Goal: Task Accomplishment & Management: Use online tool/utility

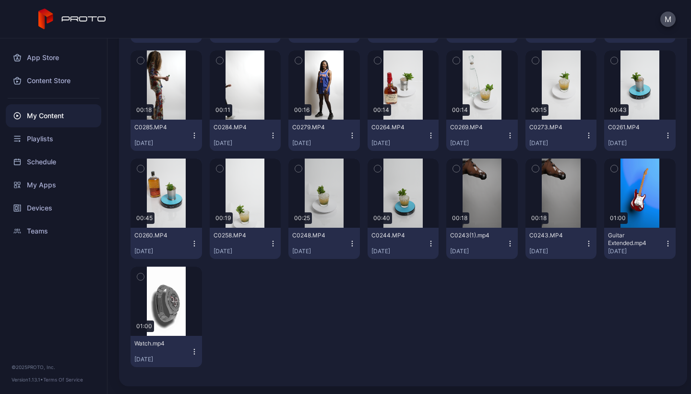
scroll to position [532, 0]
click at [156, 272] on div "Preview" at bounding box center [167, 300] width 72 height 69
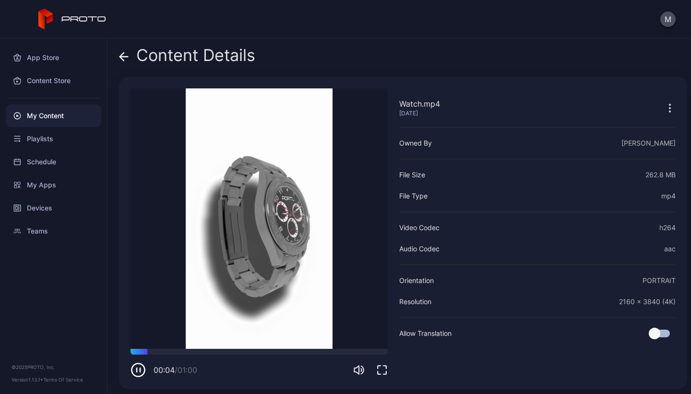
click at [125, 58] on icon at bounding box center [124, 57] width 10 height 10
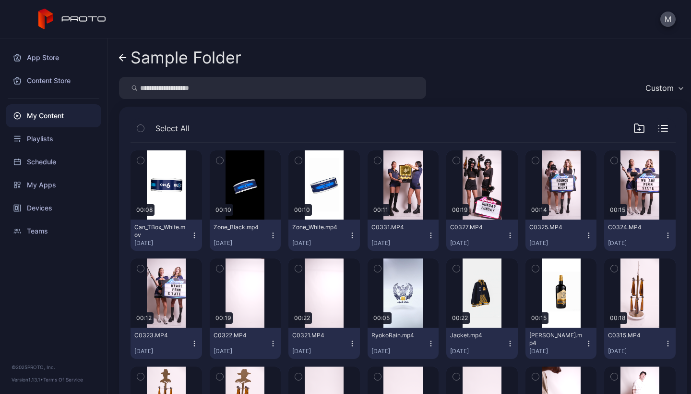
scroll to position [532, 0]
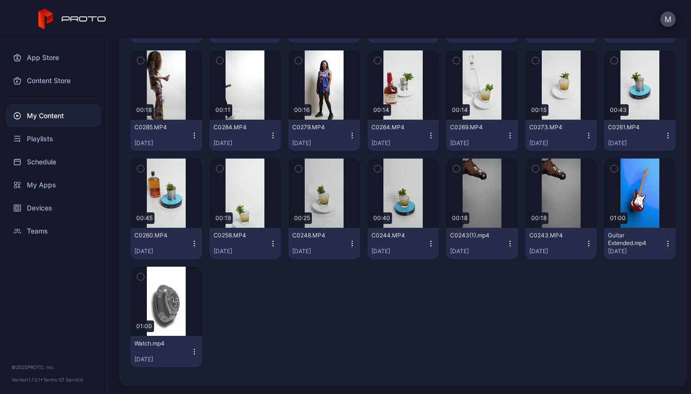
click at [193, 353] on icon "button" at bounding box center [195, 352] width 8 height 8
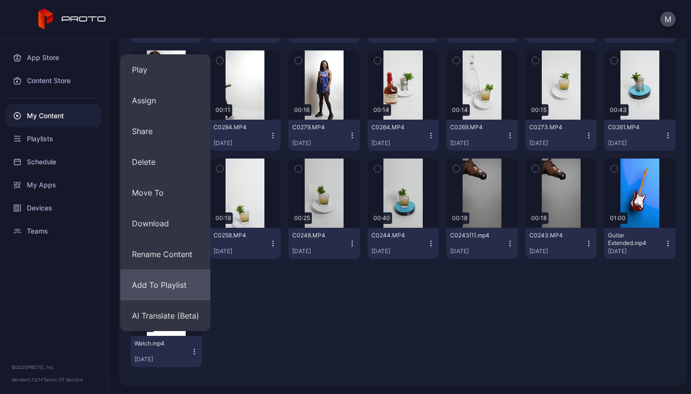
click at [181, 284] on button "Add To Playlist" at bounding box center [165, 284] width 90 height 31
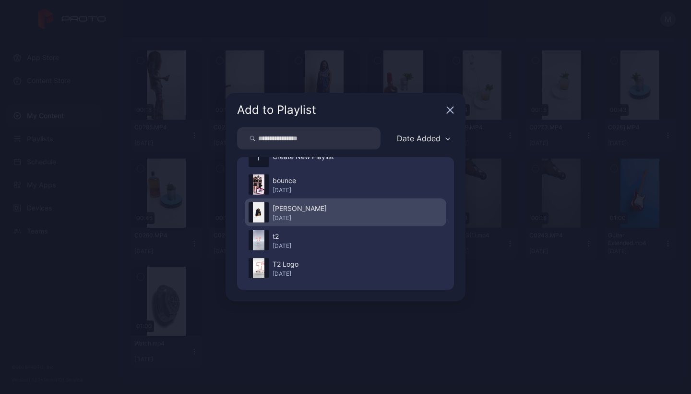
scroll to position [22, 0]
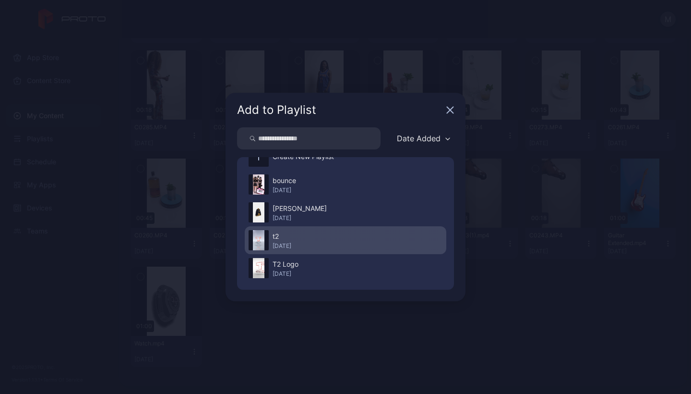
click at [291, 236] on div "t2" at bounding box center [282, 236] width 19 height 12
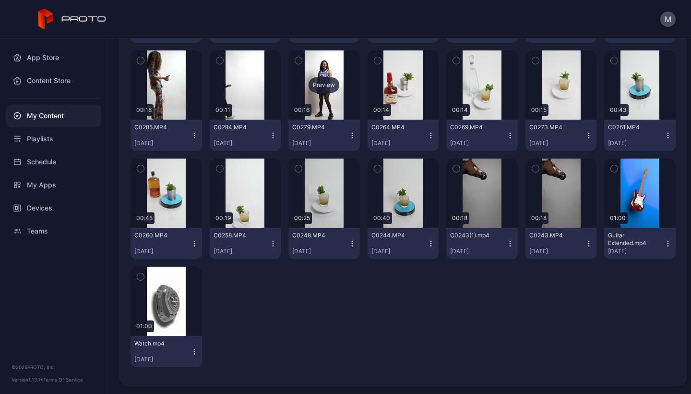
click at [298, 73] on div "Preview" at bounding box center [324, 84] width 72 height 69
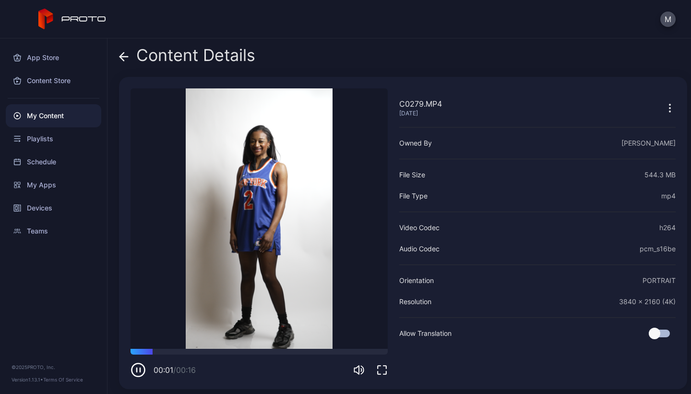
click at [121, 60] on icon at bounding box center [124, 57] width 10 height 10
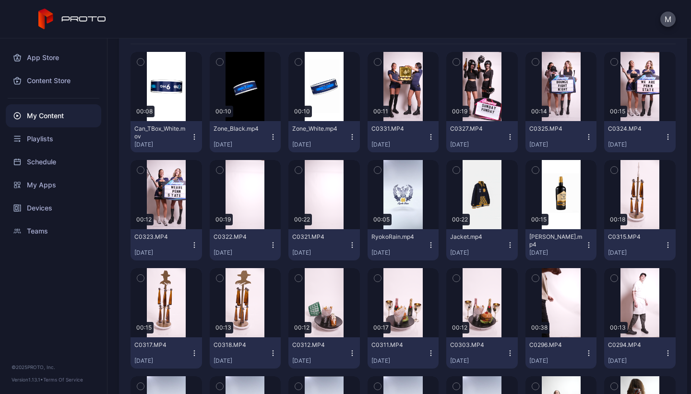
scroll to position [99, 0]
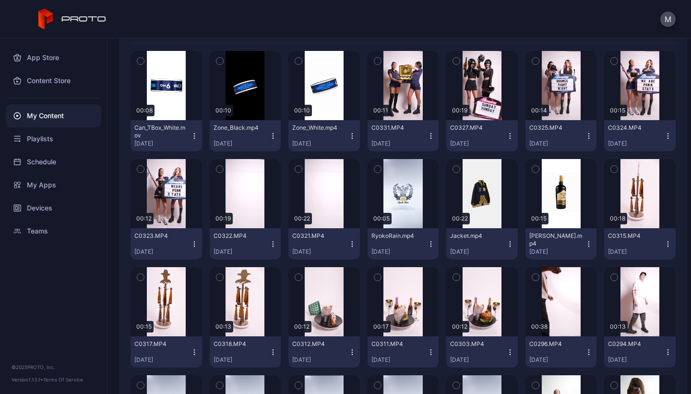
click at [585, 241] on icon "button" at bounding box center [589, 244] width 8 height 8
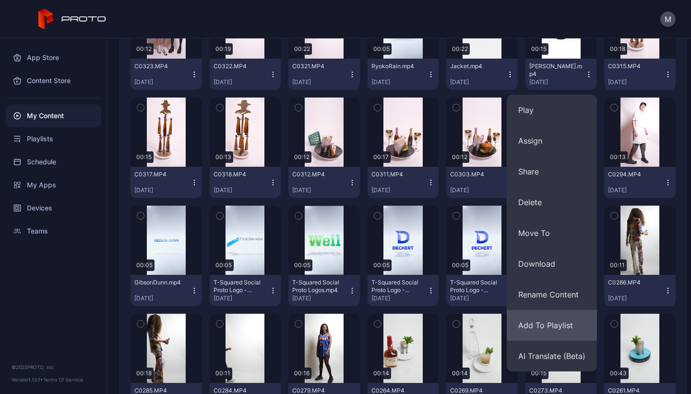
scroll to position [271, 0]
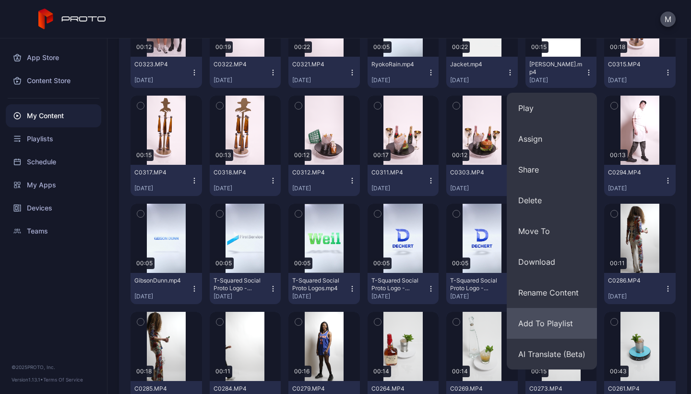
click at [535, 319] on button "Add To Playlist" at bounding box center [552, 323] width 90 height 31
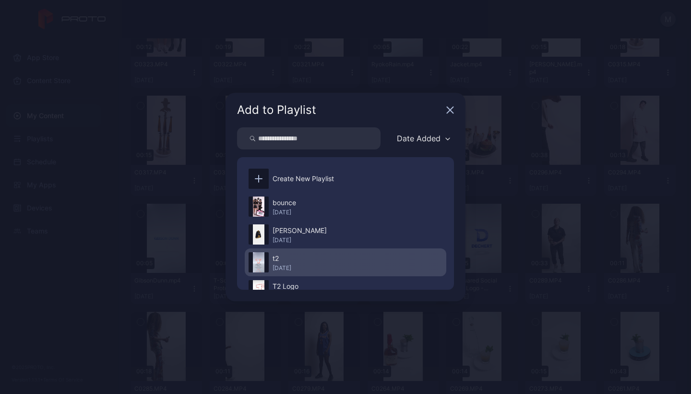
click at [291, 260] on div "t2" at bounding box center [282, 258] width 19 height 12
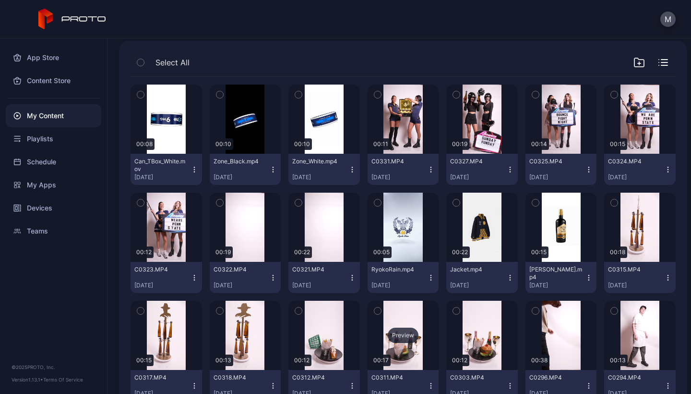
scroll to position [66, 0]
click at [57, 137] on div "Playlists" at bounding box center [54, 138] width 96 height 23
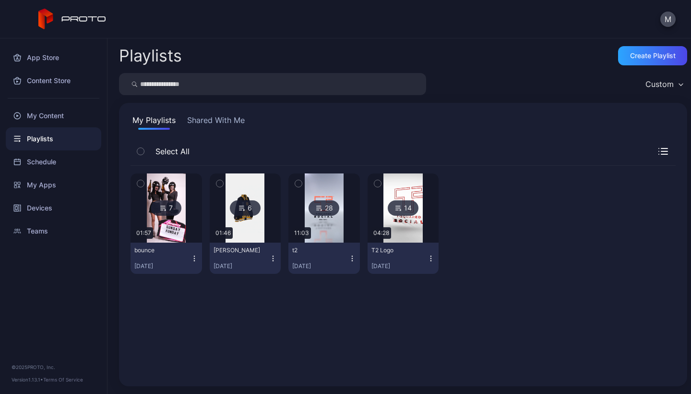
click at [348, 259] on icon "button" at bounding box center [352, 258] width 8 height 8
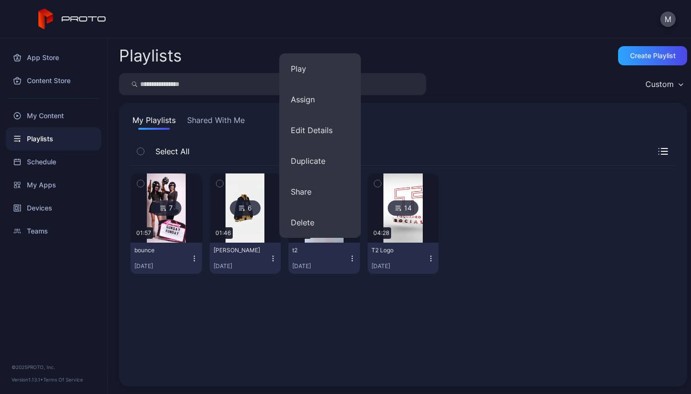
click at [321, 317] on div "7 01:57 bounce [DATE] 6 01:46 [PERSON_NAME] [DATE] 28 11:03 t2 [DATE] 14 04:28 …" at bounding box center [403, 270] width 545 height 209
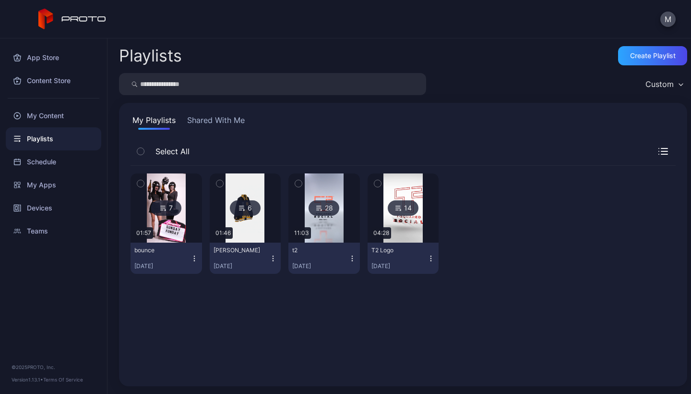
click at [316, 210] on icon at bounding box center [319, 208] width 8 height 12
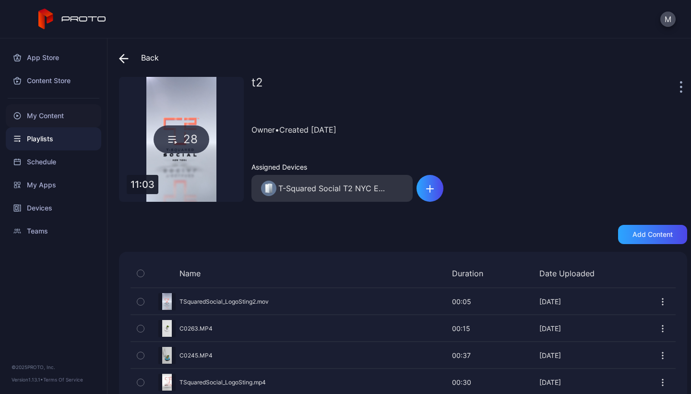
click at [46, 114] on div "My Content" at bounding box center [54, 115] width 96 height 23
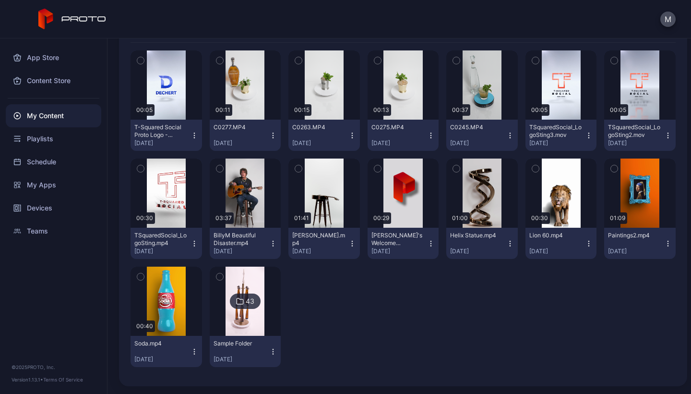
scroll to position [123, 0]
click at [237, 275] on img at bounding box center [245, 300] width 39 height 69
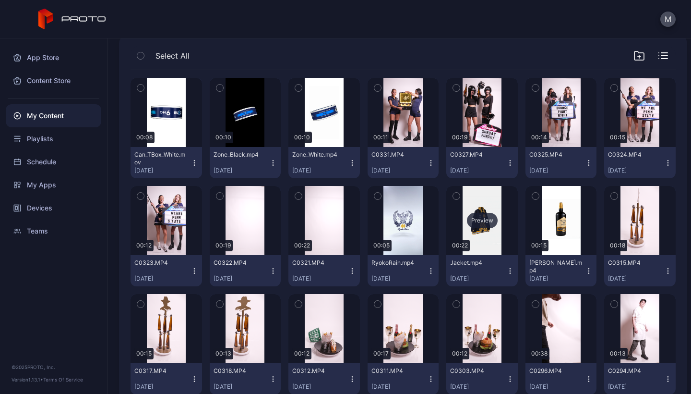
scroll to position [76, 0]
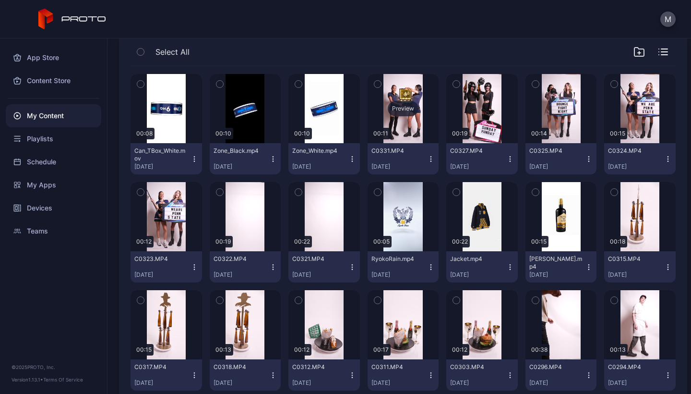
click at [408, 111] on div "Preview" at bounding box center [403, 108] width 31 height 15
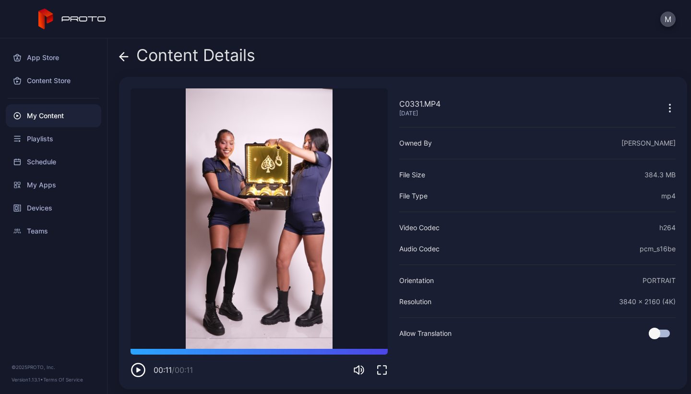
click at [144, 361] on div "00:11 / 00:11" at bounding box center [259, 362] width 257 height 29
click at [139, 367] on icon "button" at bounding box center [138, 369] width 15 height 15
click at [53, 112] on div "My Content" at bounding box center [54, 115] width 96 height 23
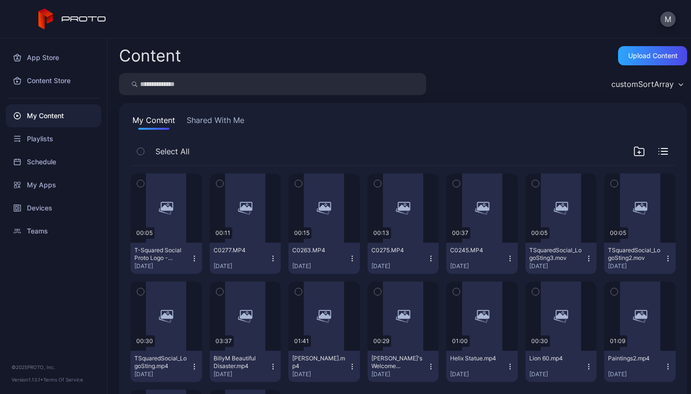
scroll to position [123, 0]
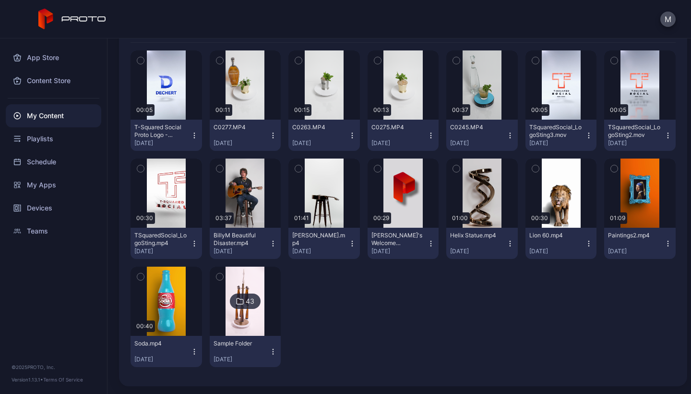
click at [240, 314] on img at bounding box center [245, 300] width 39 height 69
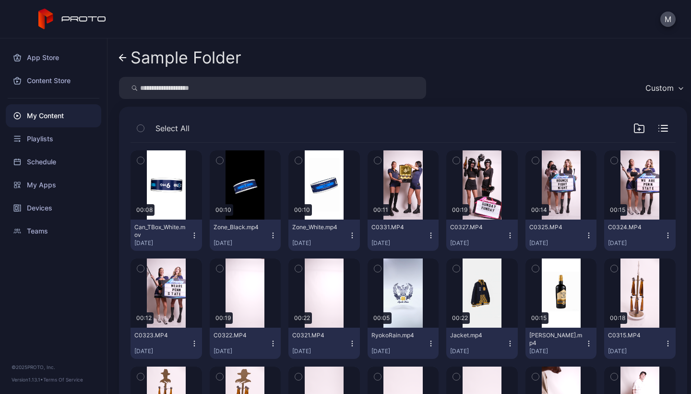
scroll to position [76, 0]
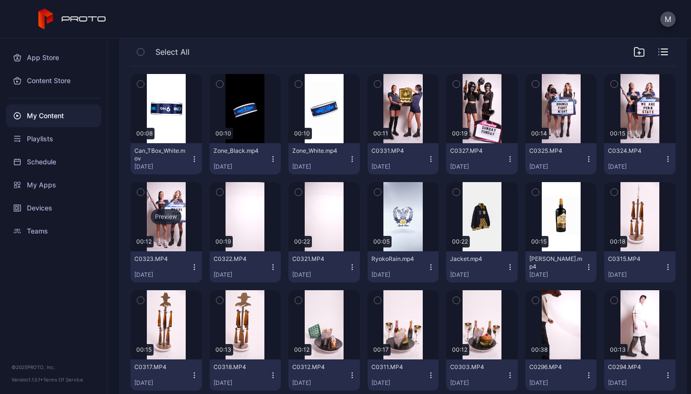
click at [160, 212] on div "Preview" at bounding box center [166, 216] width 31 height 15
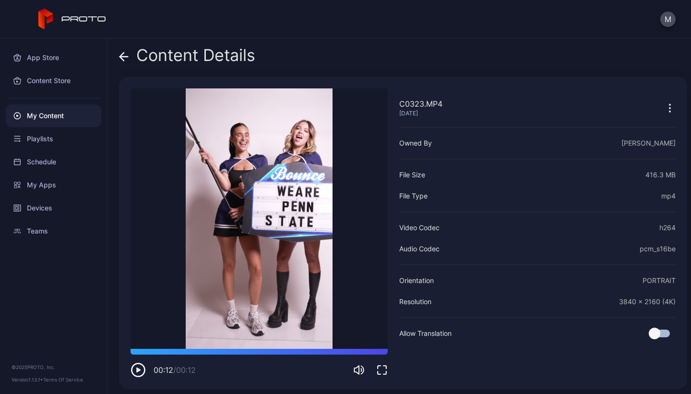
click at [27, 114] on div "My Content" at bounding box center [54, 115] width 96 height 23
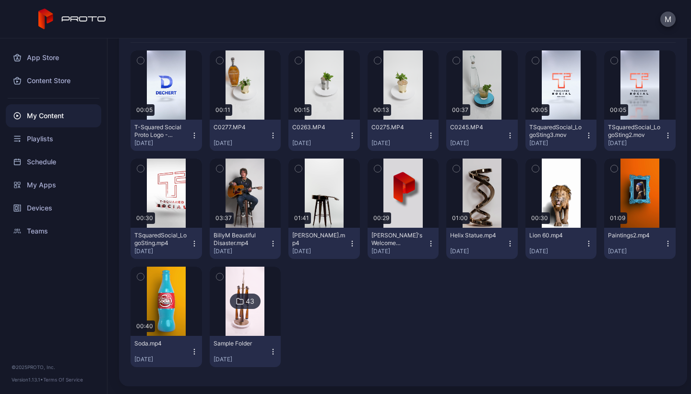
scroll to position [123, 0]
click at [236, 299] on icon at bounding box center [240, 301] width 8 height 12
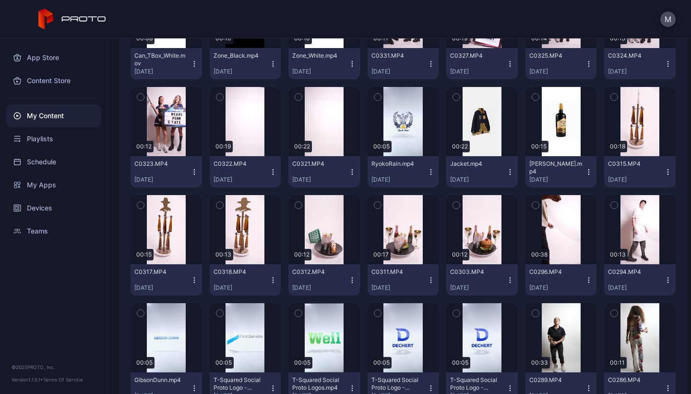
scroll to position [171, 0]
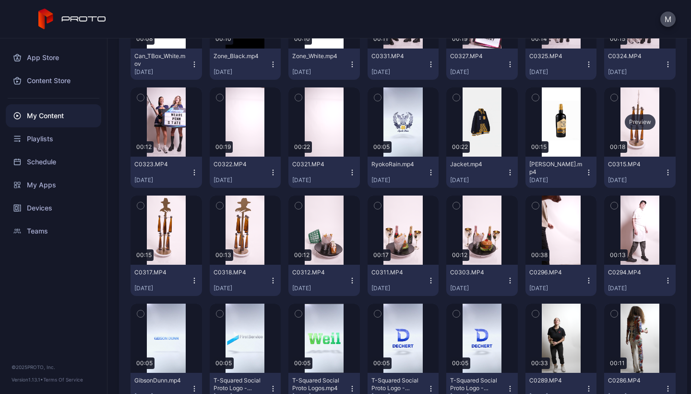
click at [638, 120] on div "Preview" at bounding box center [640, 121] width 31 height 15
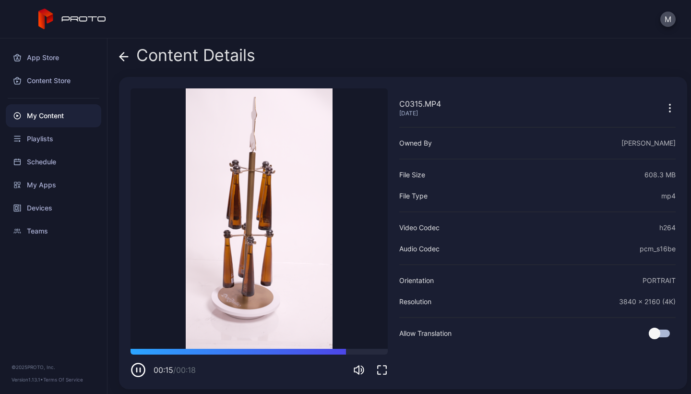
click at [43, 115] on div "My Content" at bounding box center [54, 115] width 96 height 23
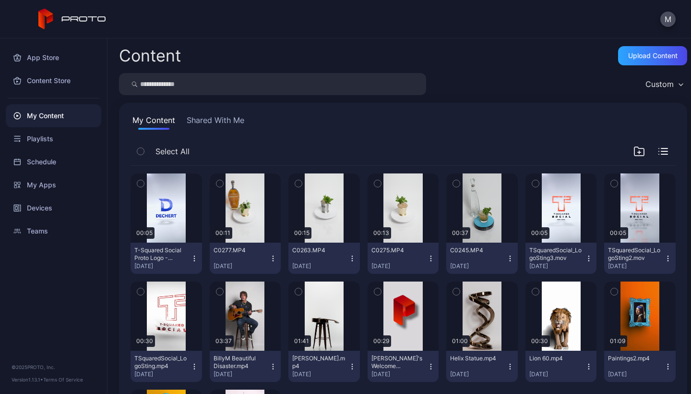
scroll to position [123, 0]
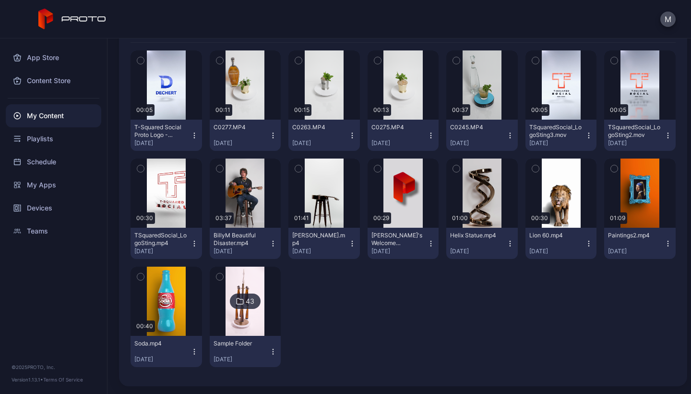
click at [236, 300] on icon at bounding box center [240, 301] width 8 height 12
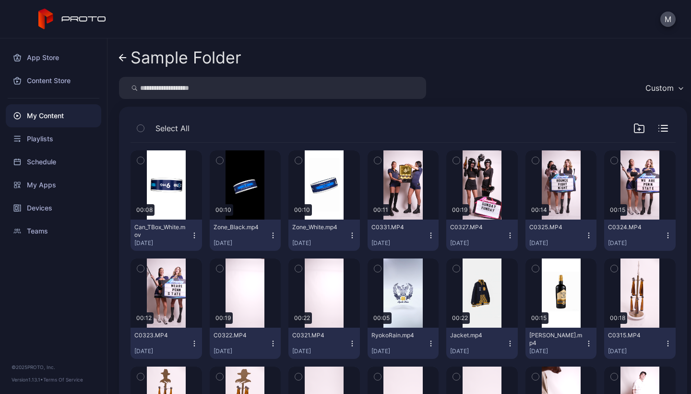
scroll to position [171, 0]
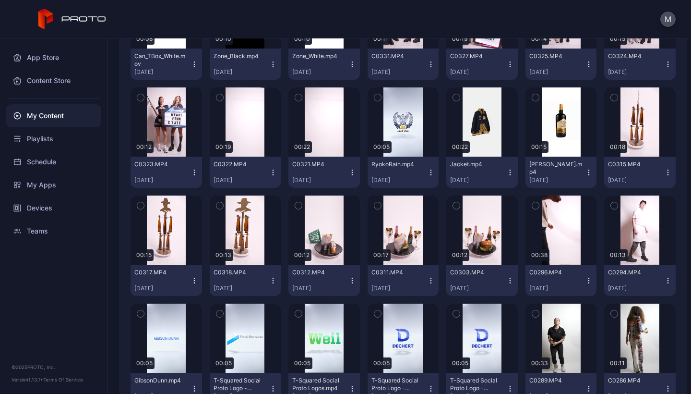
click at [664, 172] on icon "button" at bounding box center [668, 172] width 8 height 8
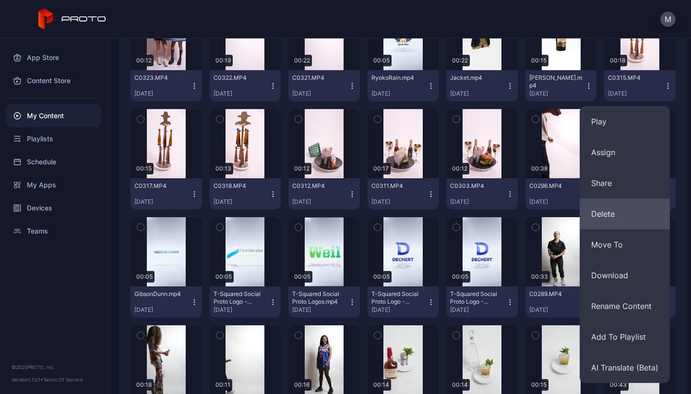
scroll to position [276, 0]
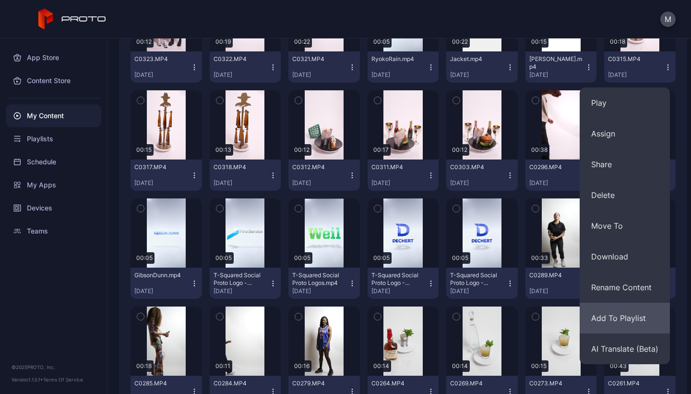
click at [616, 321] on button "Add To Playlist" at bounding box center [625, 317] width 90 height 31
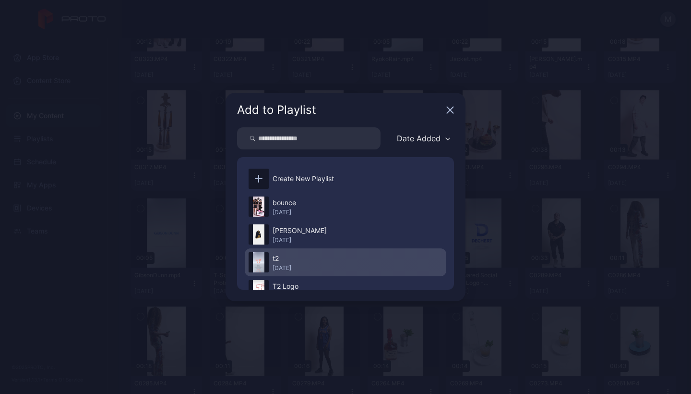
click at [289, 256] on div "t2" at bounding box center [282, 258] width 19 height 12
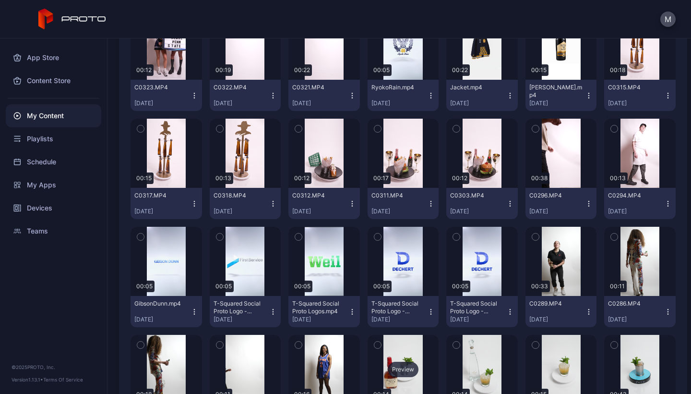
scroll to position [248, 0]
click at [270, 205] on icon "button" at bounding box center [273, 204] width 8 height 8
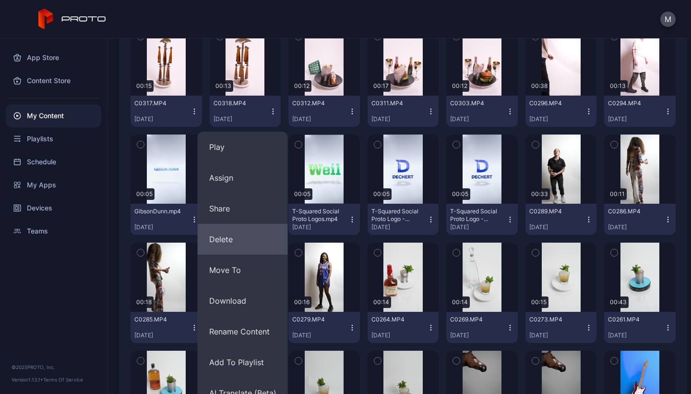
scroll to position [349, 0]
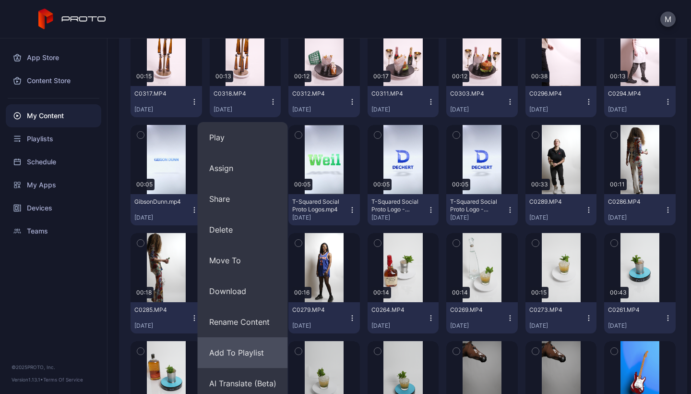
click at [249, 356] on button "Add To Playlist" at bounding box center [243, 352] width 90 height 31
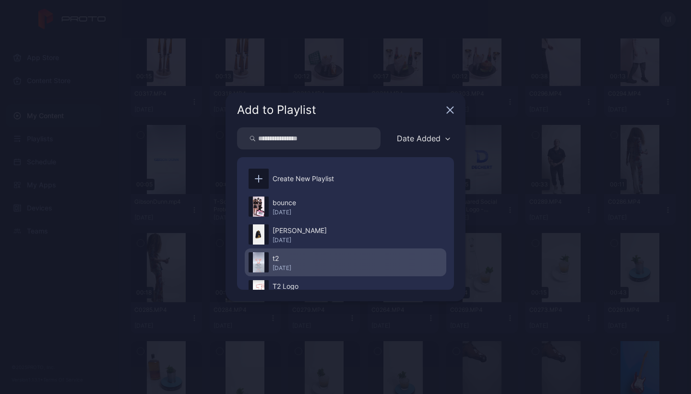
click at [282, 259] on div "t2" at bounding box center [282, 258] width 19 height 12
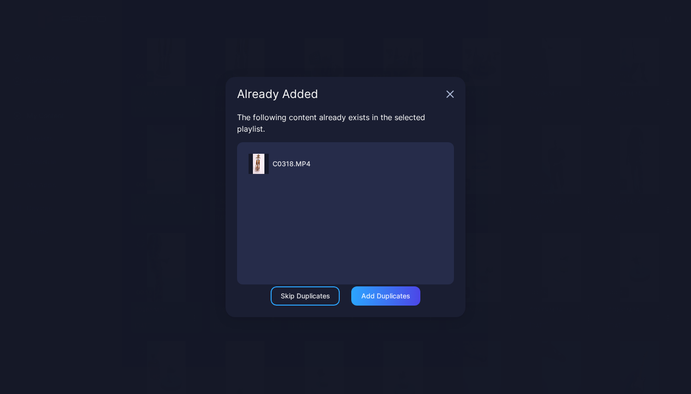
click at [448, 95] on icon "button" at bounding box center [450, 94] width 6 height 6
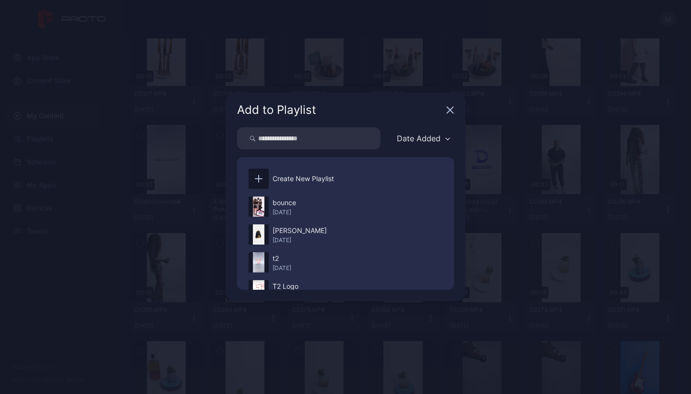
click at [450, 110] on icon "button" at bounding box center [450, 110] width 6 height 6
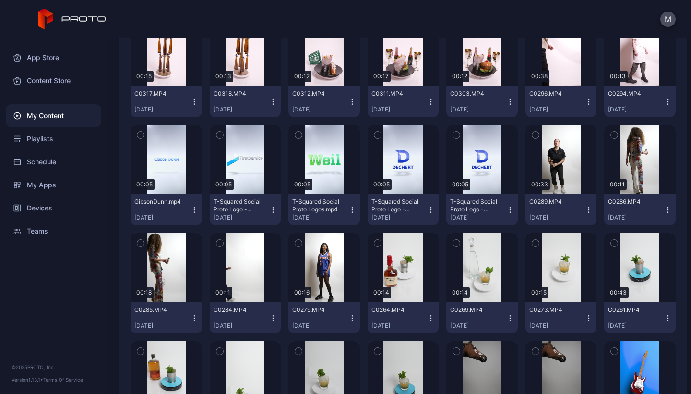
click at [194, 102] on icon "button" at bounding box center [194, 101] width 0 height 0
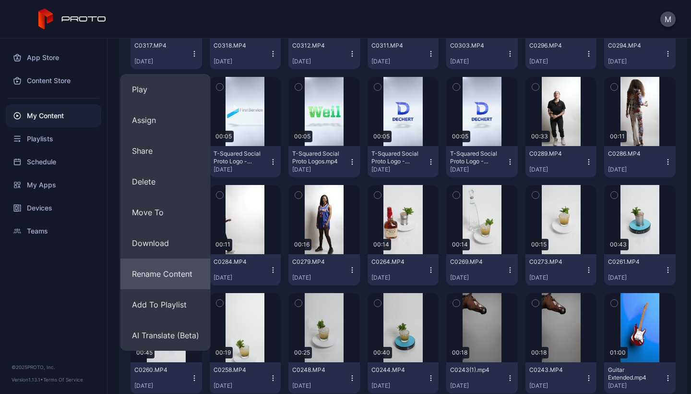
scroll to position [400, 0]
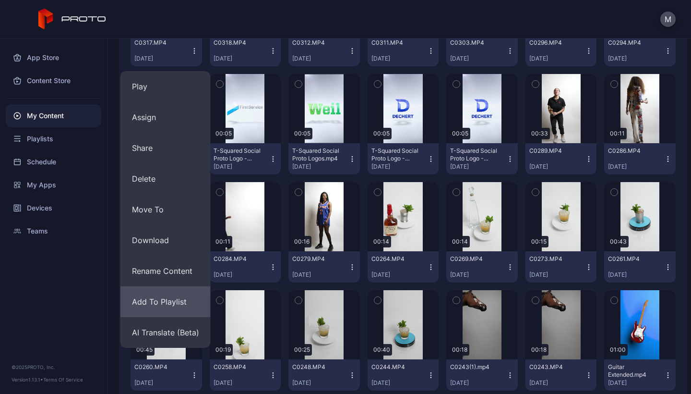
click at [165, 300] on button "Add To Playlist" at bounding box center [165, 301] width 90 height 31
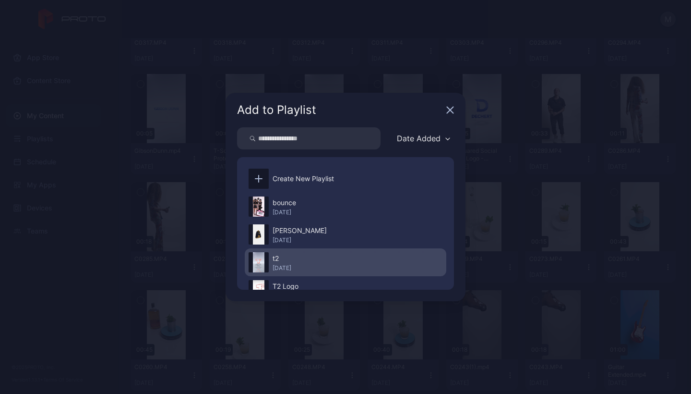
click at [283, 256] on div "t2" at bounding box center [282, 258] width 19 height 12
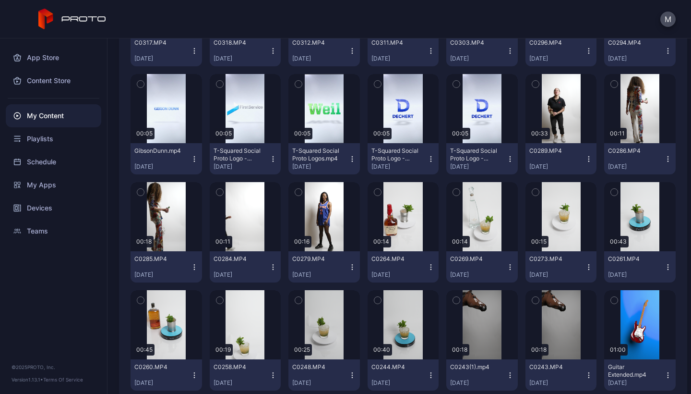
click at [58, 119] on div "My Content" at bounding box center [54, 115] width 96 height 23
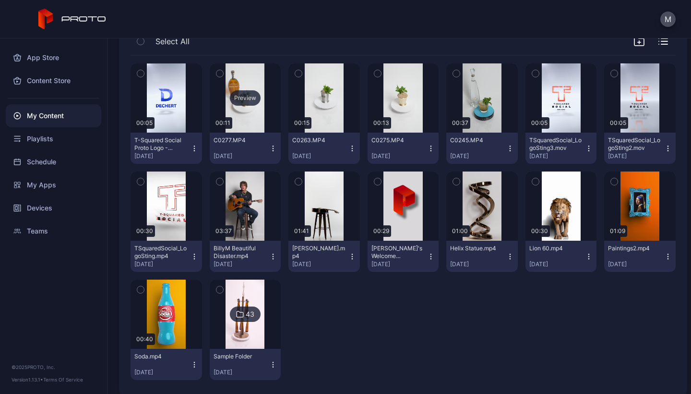
scroll to position [105, 0]
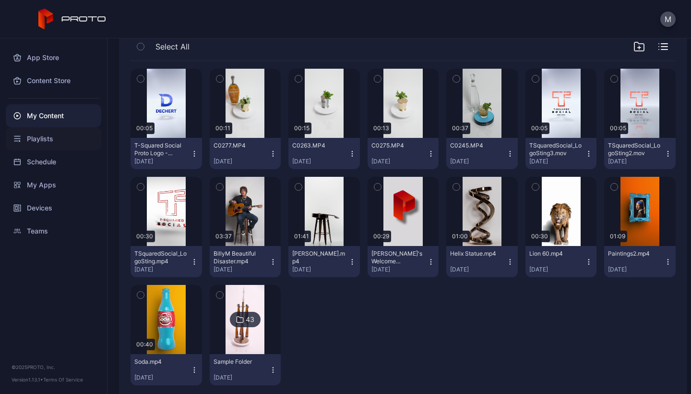
click at [51, 140] on div "Playlists" at bounding box center [54, 138] width 96 height 23
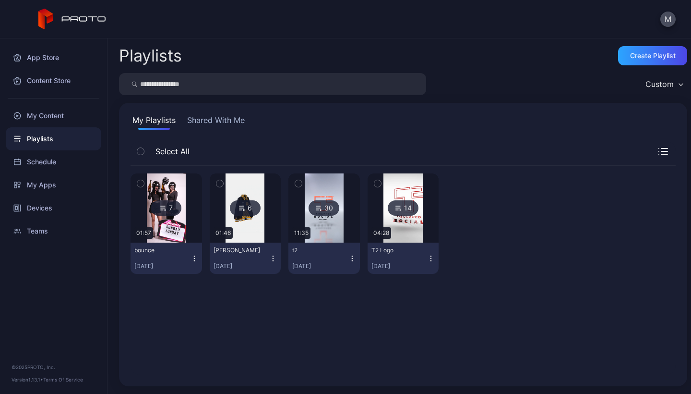
click at [320, 208] on div "30" at bounding box center [324, 207] width 31 height 15
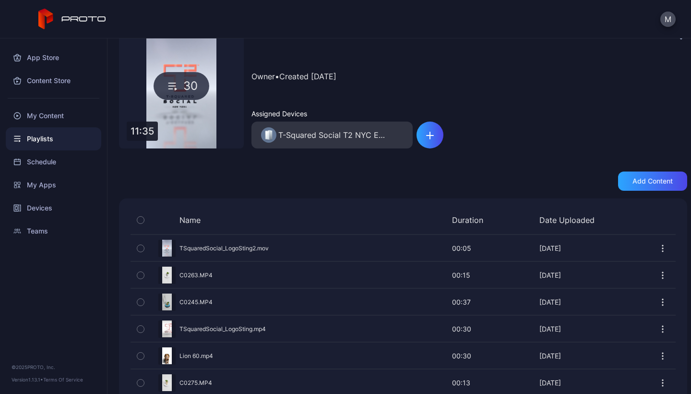
scroll to position [32, 0]
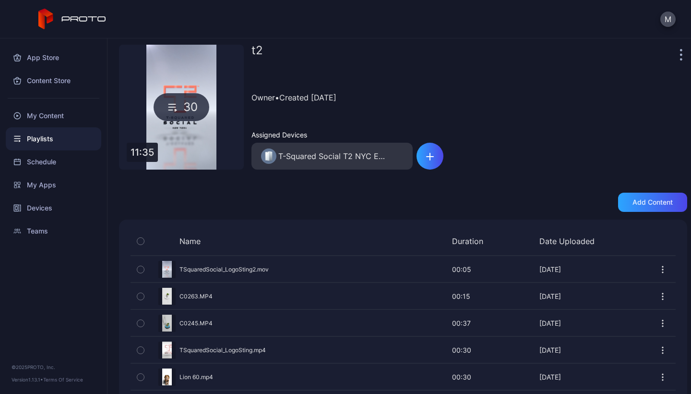
click at [61, 139] on div "Playlists" at bounding box center [54, 138] width 96 height 23
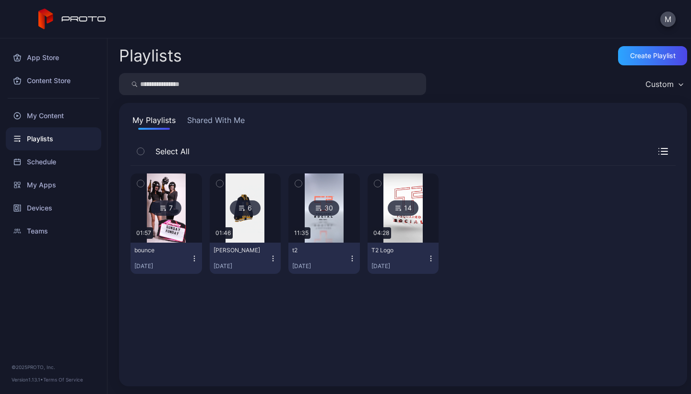
click at [348, 253] on button "t2 [DATE]" at bounding box center [324, 257] width 72 height 31
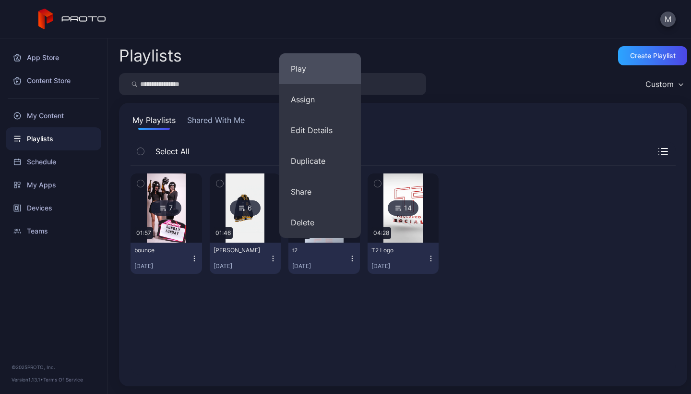
click at [317, 70] on button "Play" at bounding box center [320, 68] width 82 height 31
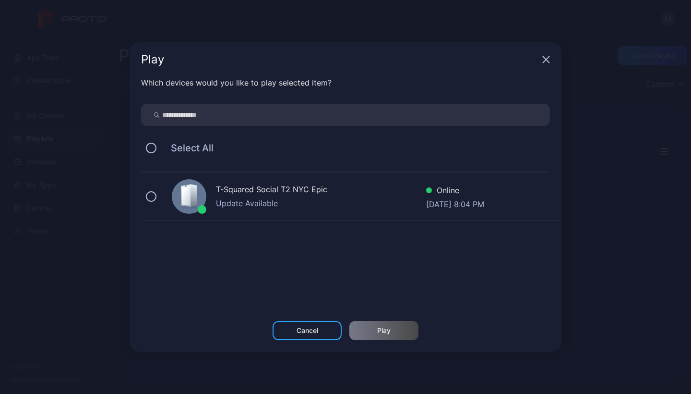
click at [151, 203] on div "T-Squared Social T2 NYC Epic Update Available Online [DATE] 8:04 PM" at bounding box center [351, 196] width 420 height 48
click at [386, 332] on div "Play" at bounding box center [383, 330] width 13 height 8
